Goal: Task Accomplishment & Management: Manage account settings

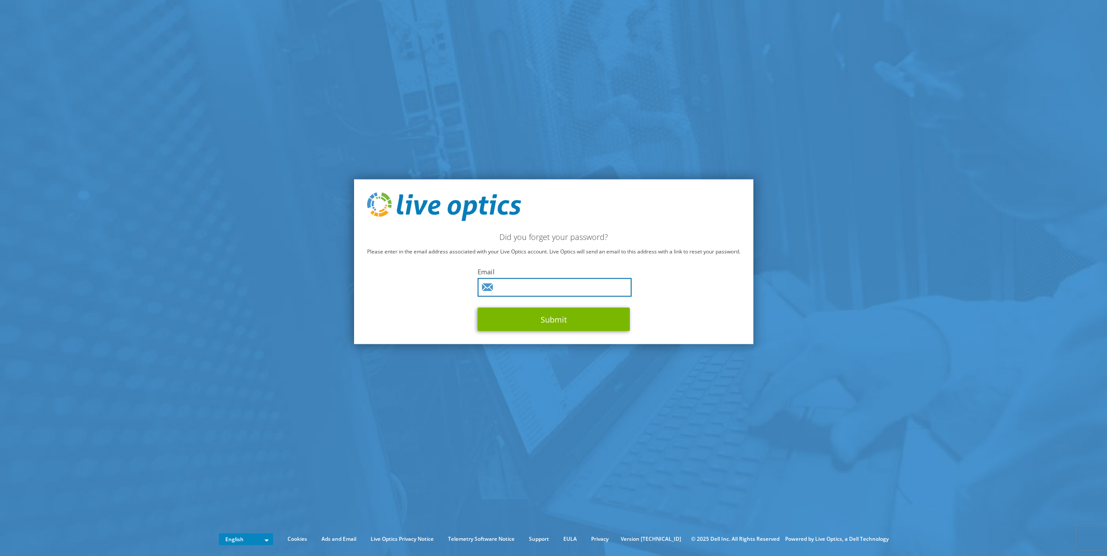
click at [527, 290] on input "text" at bounding box center [555, 287] width 154 height 19
type input "[EMAIL_ADDRESS][DOMAIN_NAME]"
click at [553, 321] on button "Submit" at bounding box center [554, 319] width 152 height 23
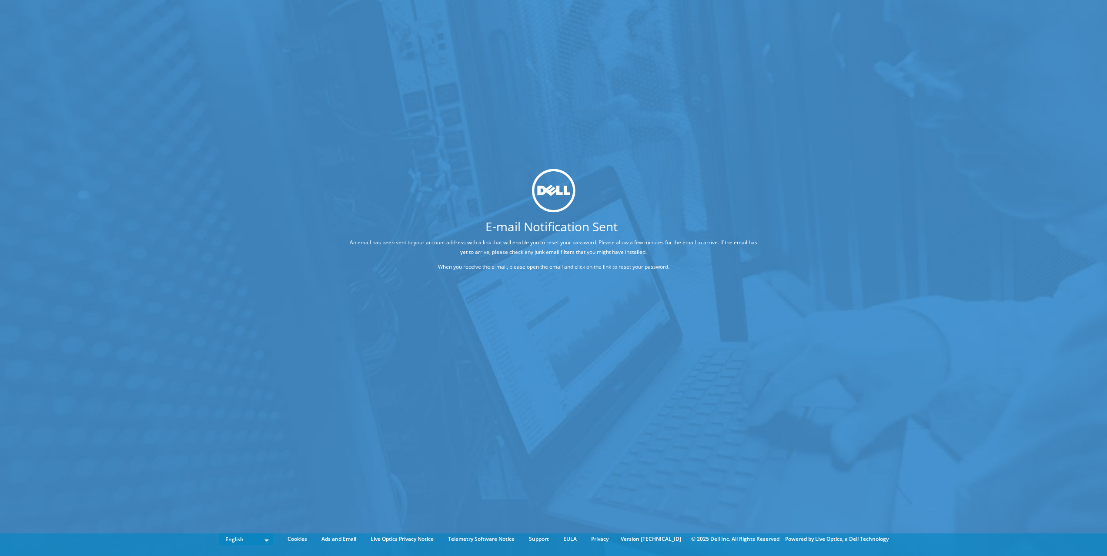
click at [560, 295] on div "E-mail Notification Sent An email has been sent to your account address with a …" at bounding box center [553, 265] width 1107 height 530
